Goal: Task Accomplishment & Management: Complete application form

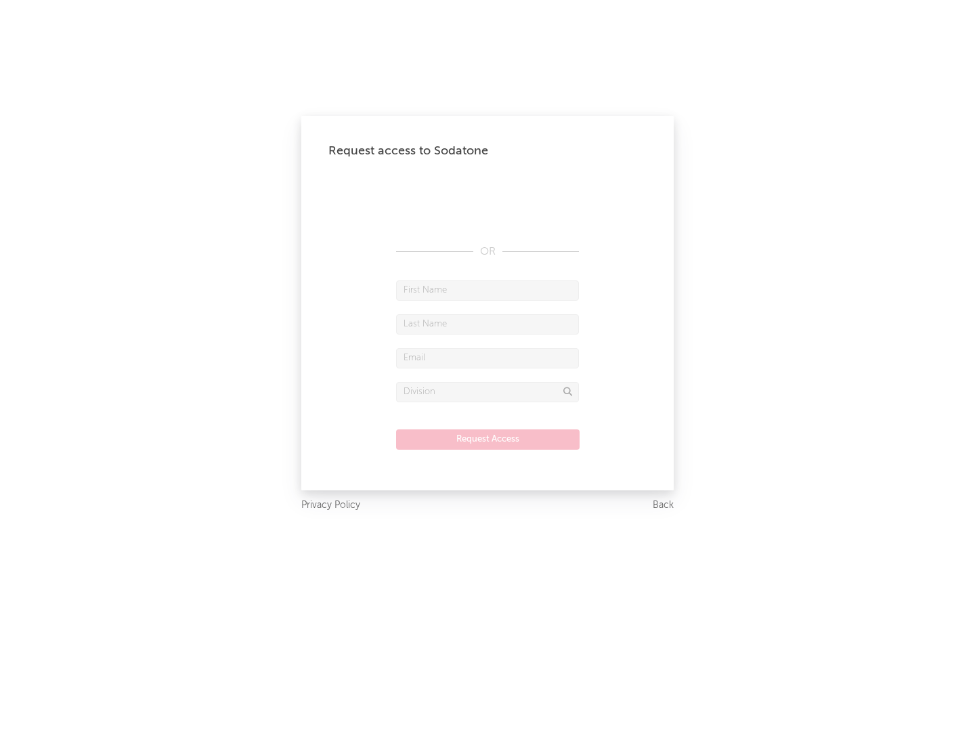
click at [488, 290] on input "text" at bounding box center [487, 290] width 183 height 20
type input "[PERSON_NAME]"
click at [488, 324] on input "text" at bounding box center [487, 324] width 183 height 20
type input "[PERSON_NAME]"
click at [488, 358] on input "text" at bounding box center [487, 358] width 183 height 20
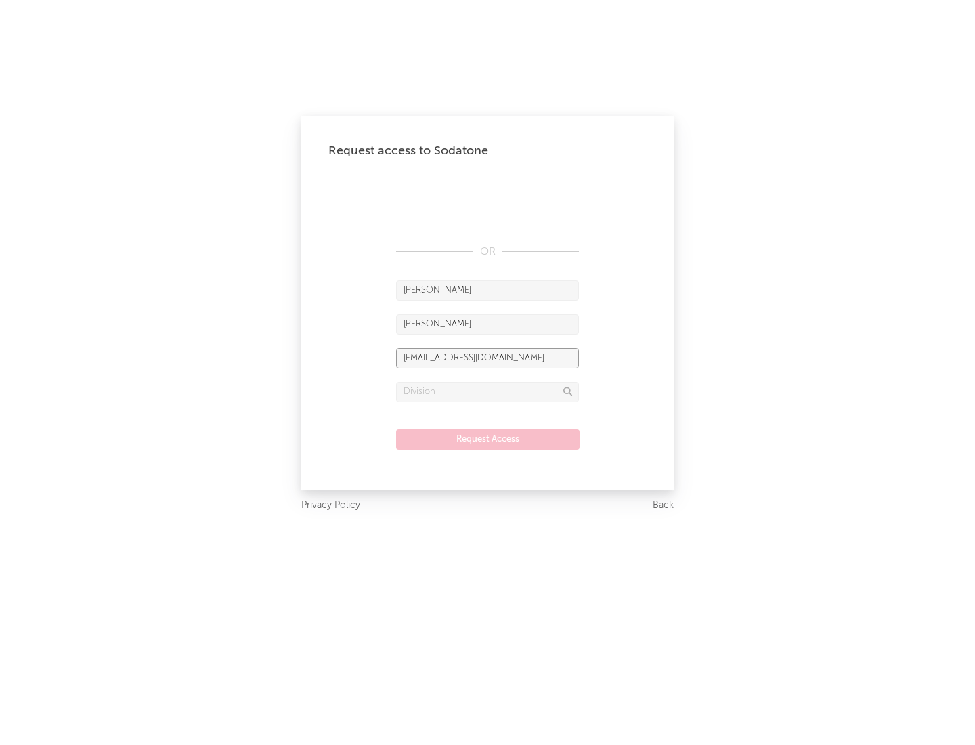
type input "[EMAIL_ADDRESS][DOMAIN_NAME]"
click at [488, 391] on input "text" at bounding box center [487, 392] width 183 height 20
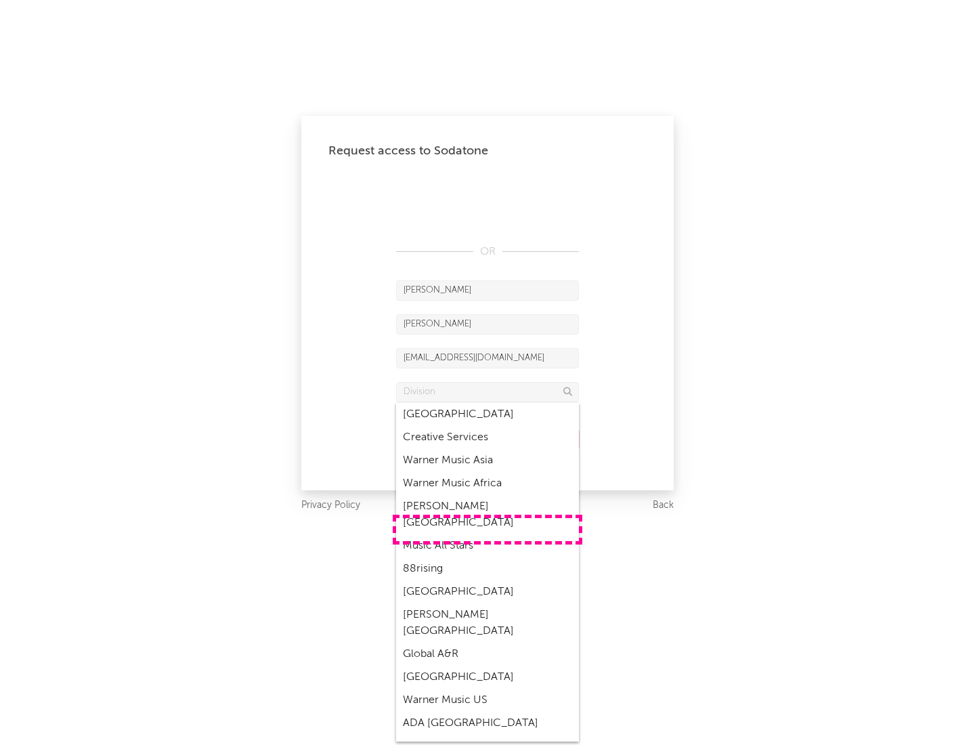
click at [488, 534] on div "Music All Stars" at bounding box center [487, 545] width 183 height 23
type input "Music All Stars"
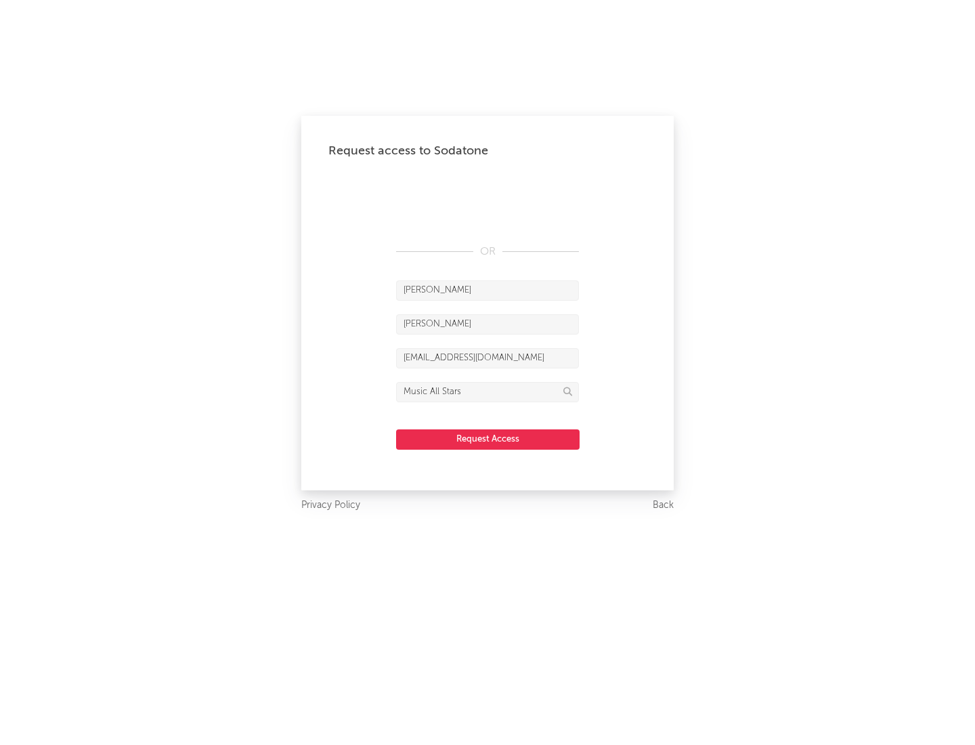
click at [488, 439] on button "Request Access" at bounding box center [488, 439] width 184 height 20
